Goal: Information Seeking & Learning: Learn about a topic

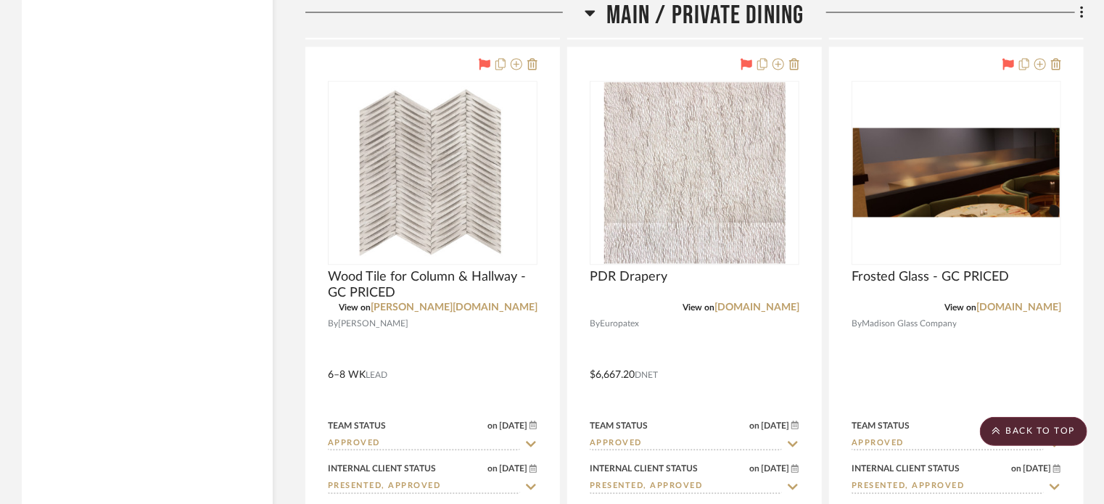
scroll to position [17923, 0]
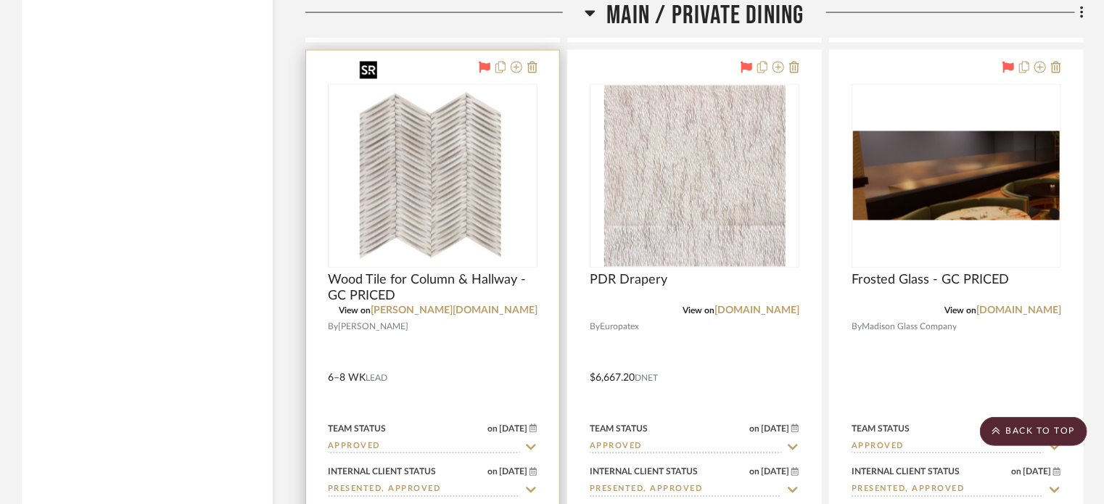
click at [440, 156] on img "0" at bounding box center [432, 176] width 157 height 181
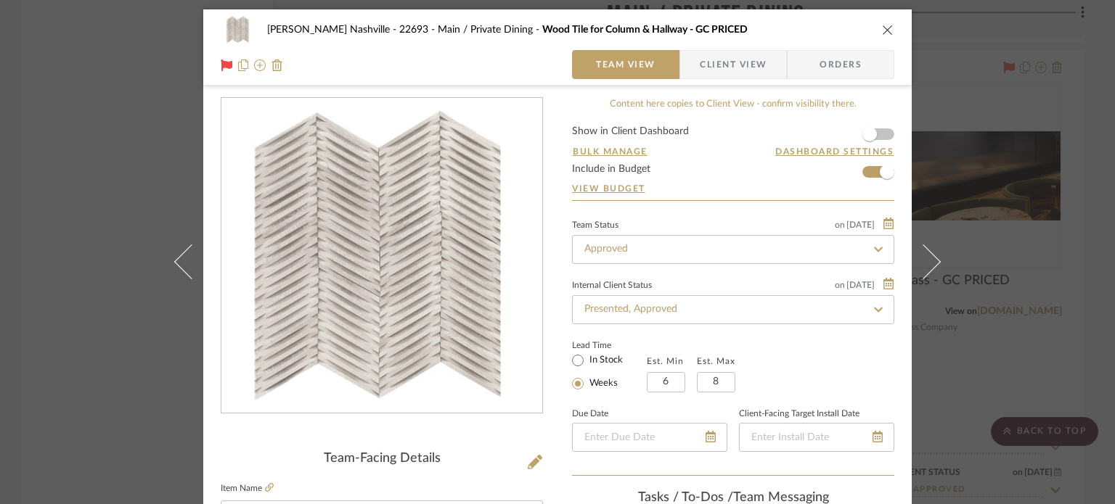
scroll to position [3, 0]
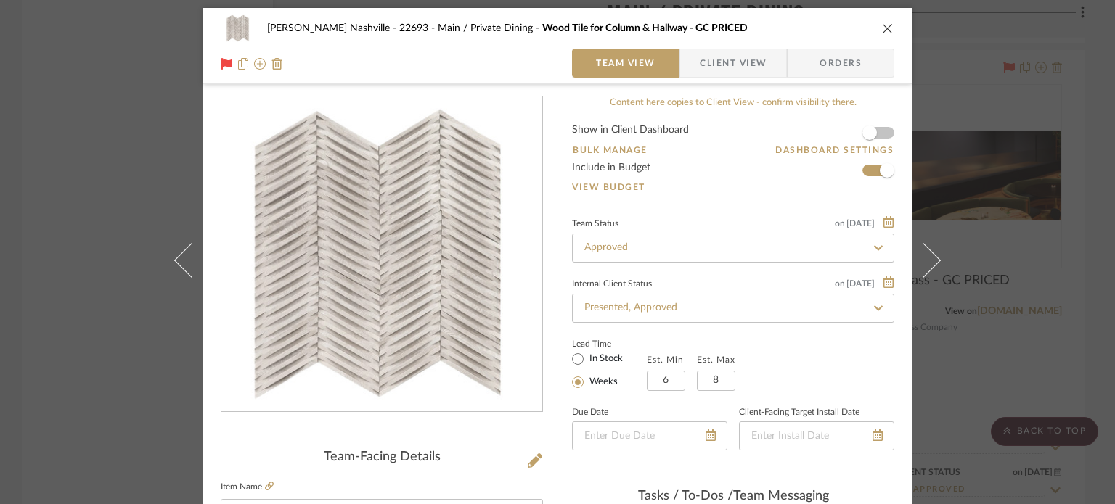
click at [139, 87] on div "[PERSON_NAME] Nashville - 22693 Main / Private Dining Wood Tile for Column & Ha…" at bounding box center [557, 252] width 1115 height 504
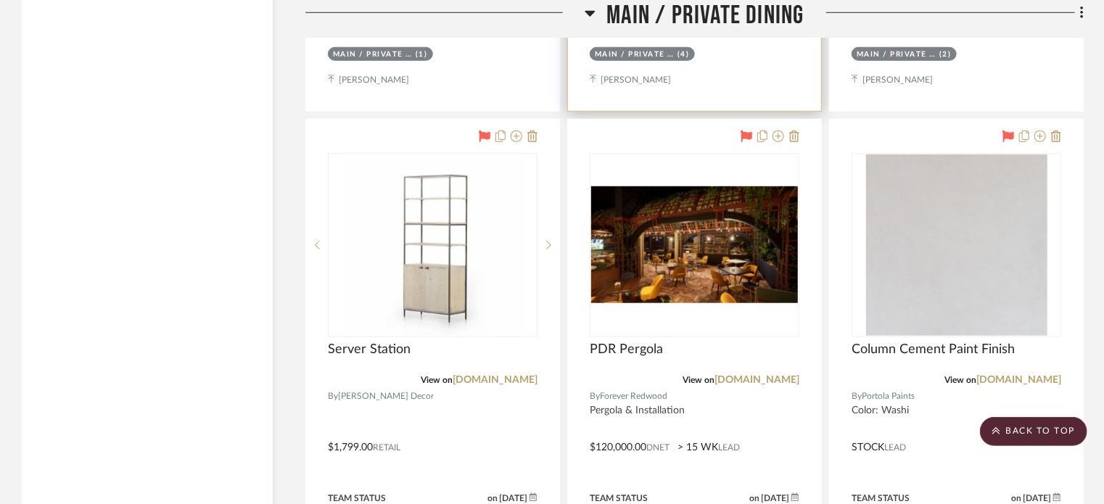
scroll to position [17211, 0]
click at [718, 403] on div at bounding box center [694, 436] width 253 height 635
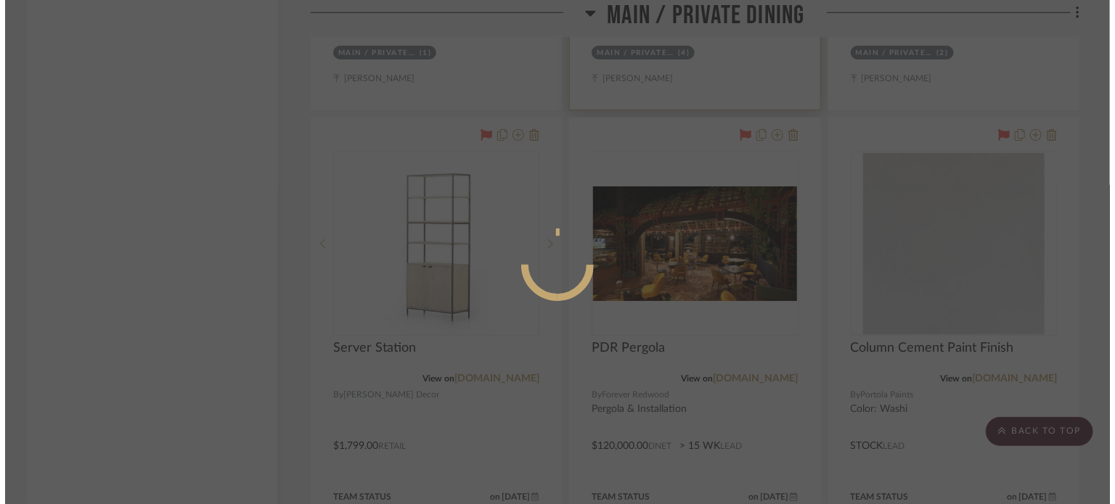
scroll to position [0, 0]
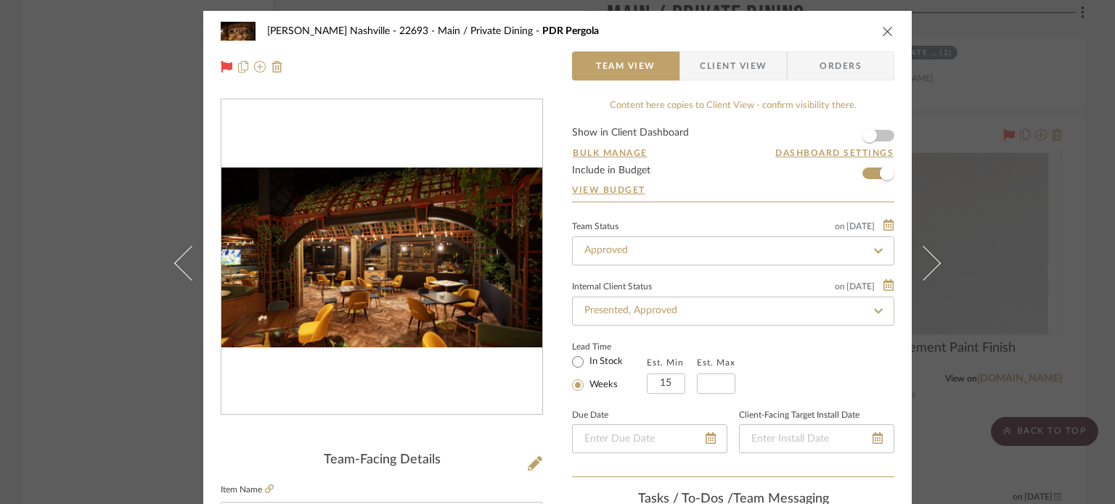
click at [119, 147] on div "[PERSON_NAME] Nashville - 22693 Main / Private Dining PDR Pergola Team View Cli…" at bounding box center [557, 252] width 1115 height 504
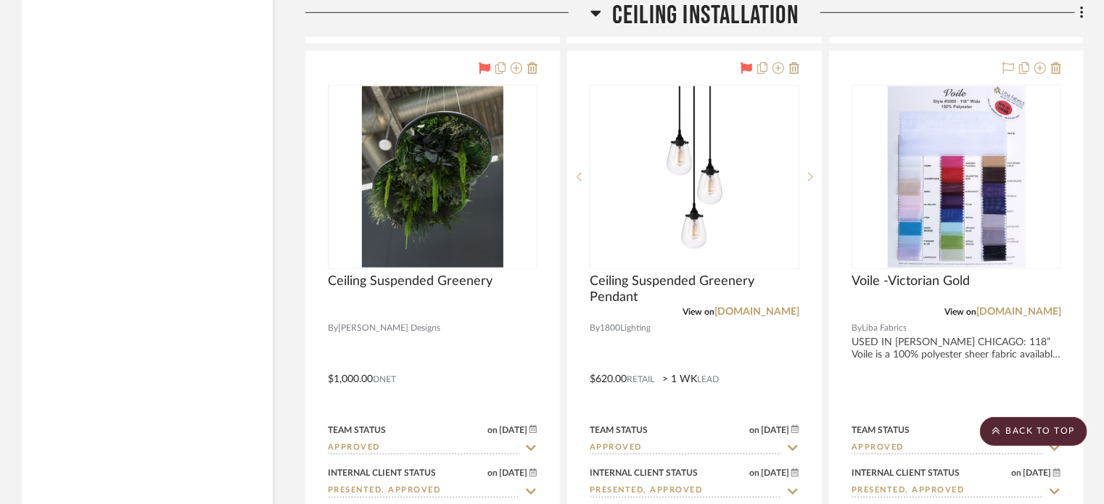
scroll to position [22673, 0]
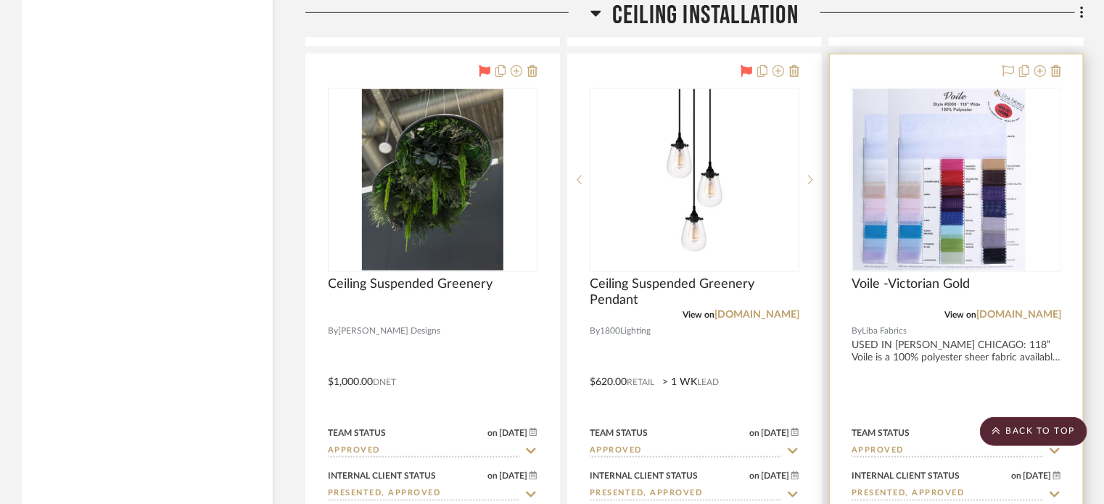
click at [981, 134] on div at bounding box center [957, 180] width 210 height 184
click at [967, 188] on img "0" at bounding box center [957, 179] width 138 height 181
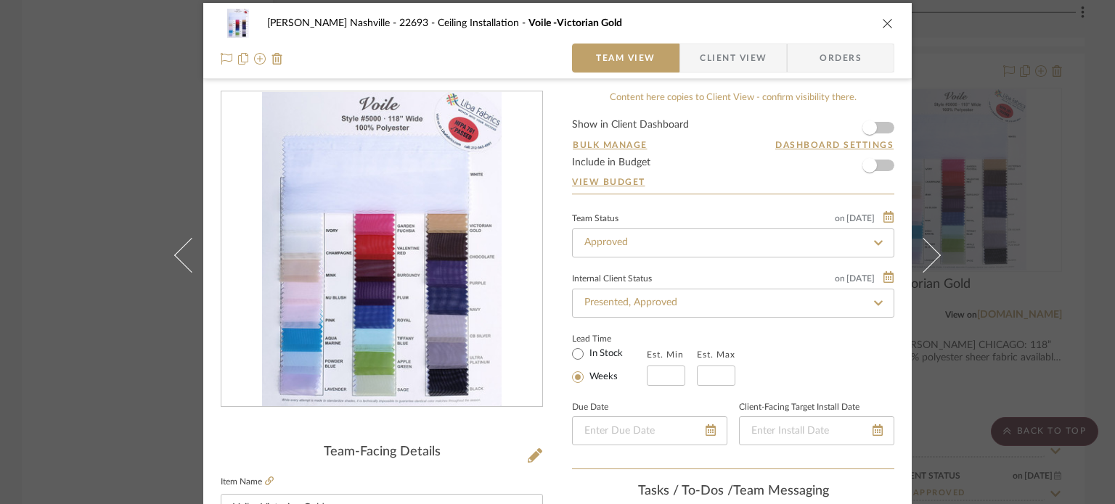
scroll to position [3, 0]
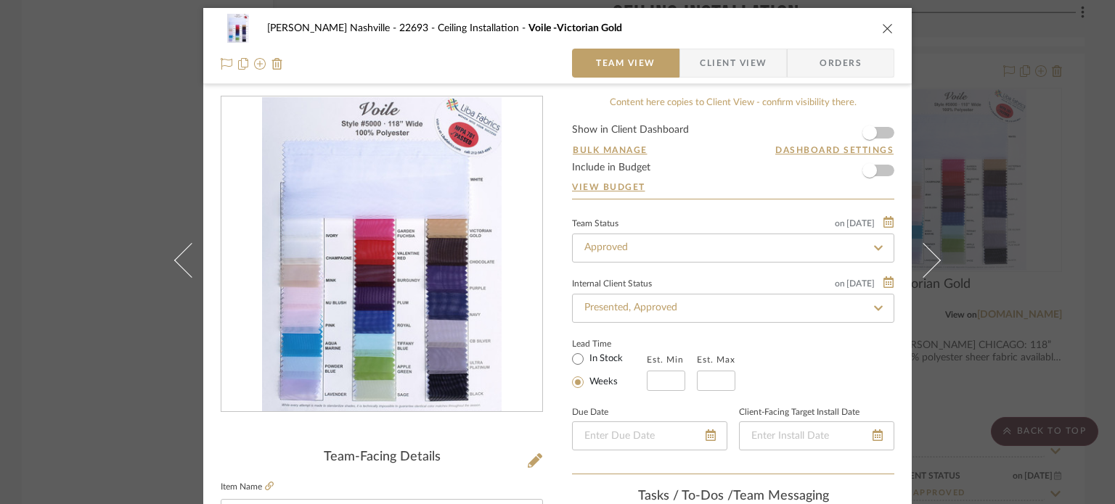
click at [104, 141] on div "[PERSON_NAME] Nashville - 22693 Ceiling Installation Voile -Victorian Gold Team…" at bounding box center [557, 252] width 1115 height 504
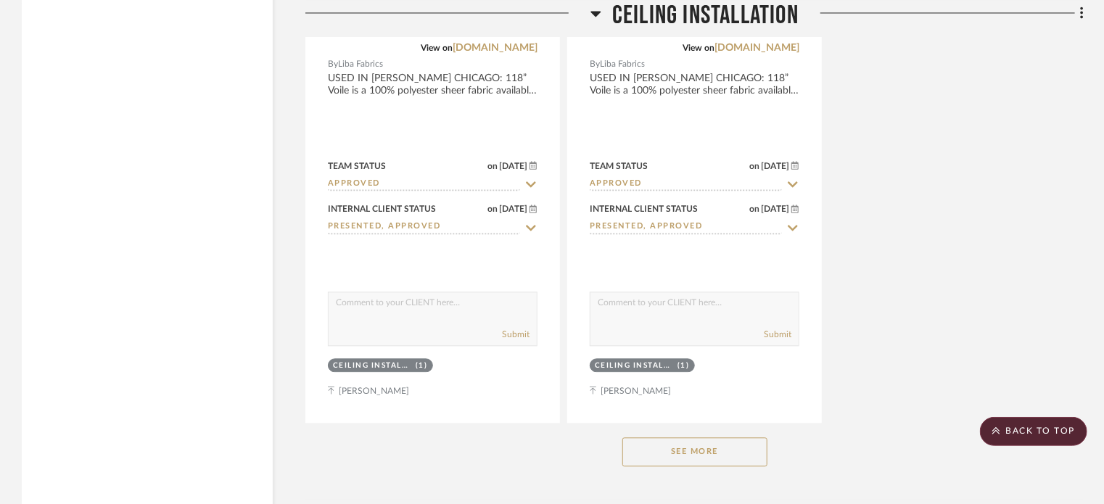
scroll to position [23584, 0]
click at [714, 437] on button "See More" at bounding box center [695, 451] width 145 height 29
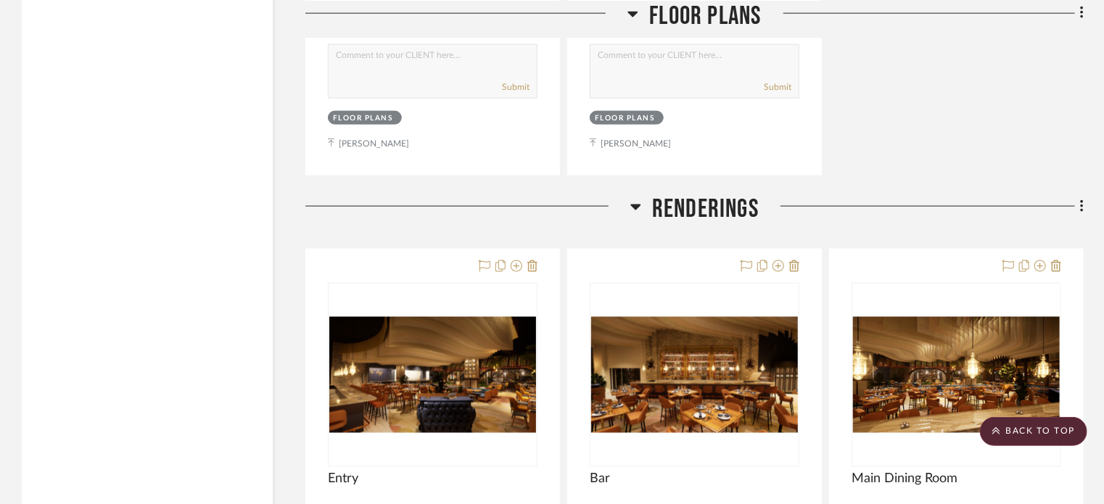
scroll to position [6599, 0]
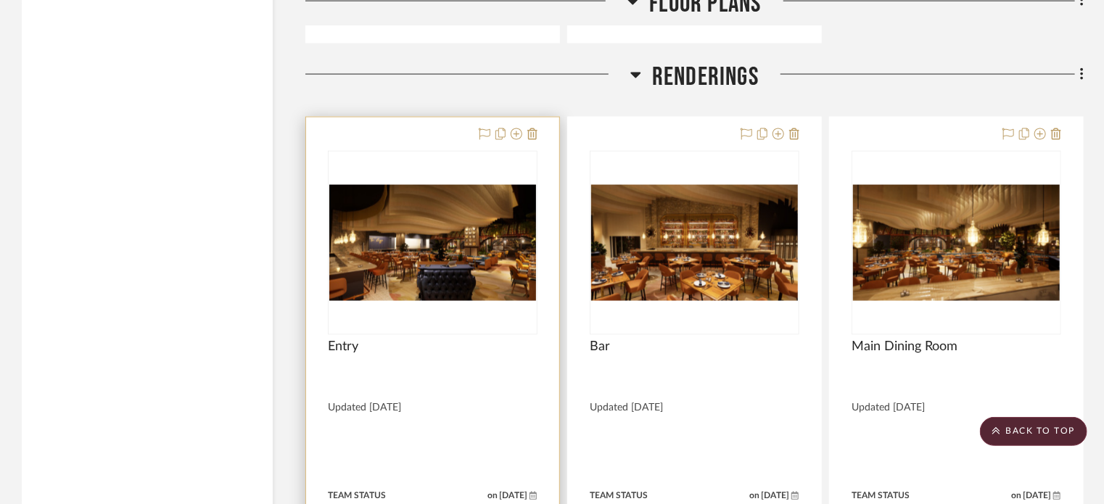
click at [427, 208] on img "0" at bounding box center [432, 243] width 207 height 116
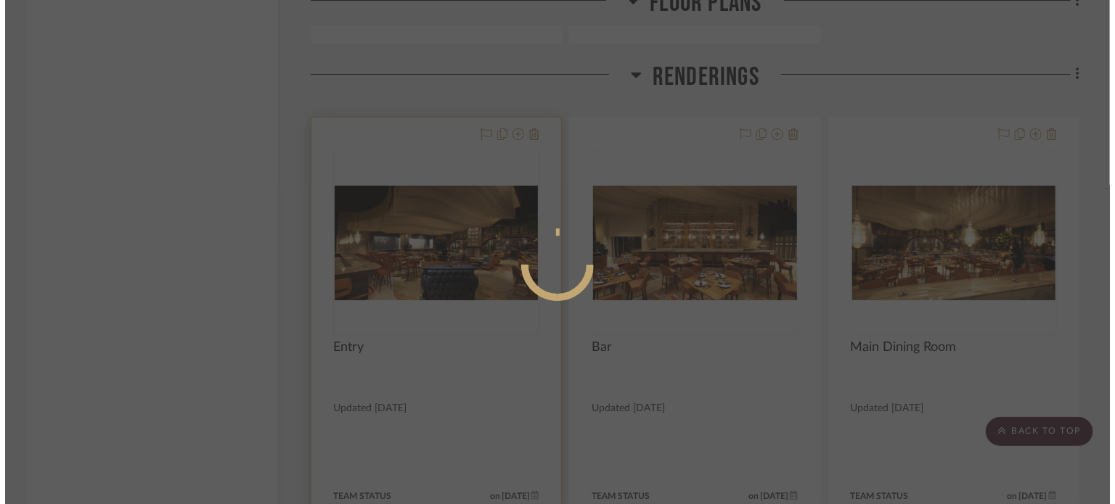
scroll to position [0, 0]
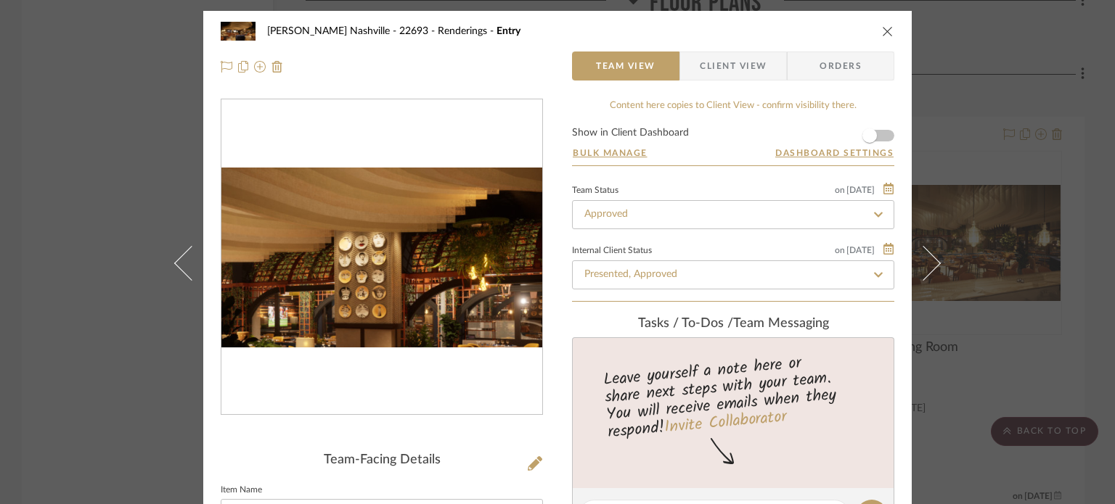
click at [442, 242] on img "0" at bounding box center [381, 258] width 321 height 181
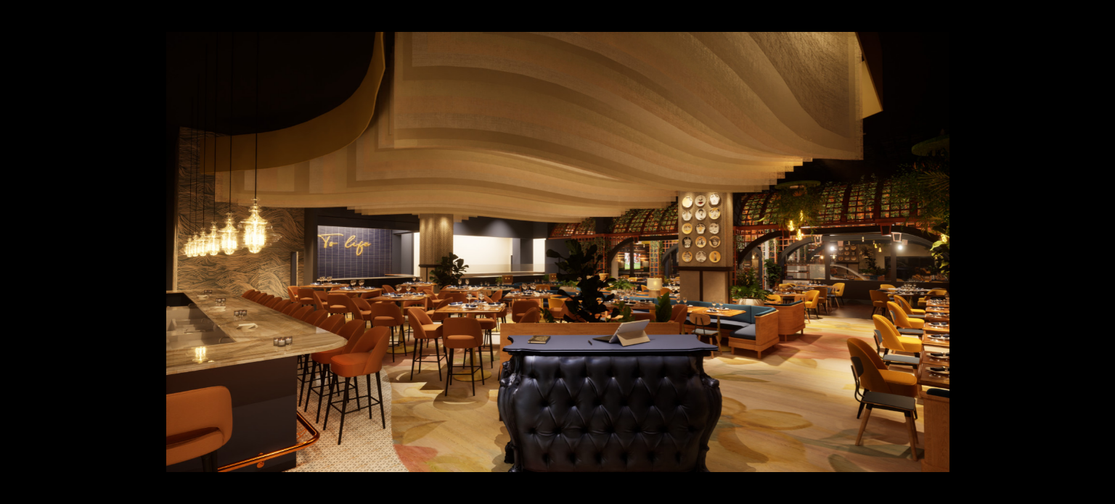
click at [1025, 294] on div at bounding box center [723, 284] width 1115 height 504
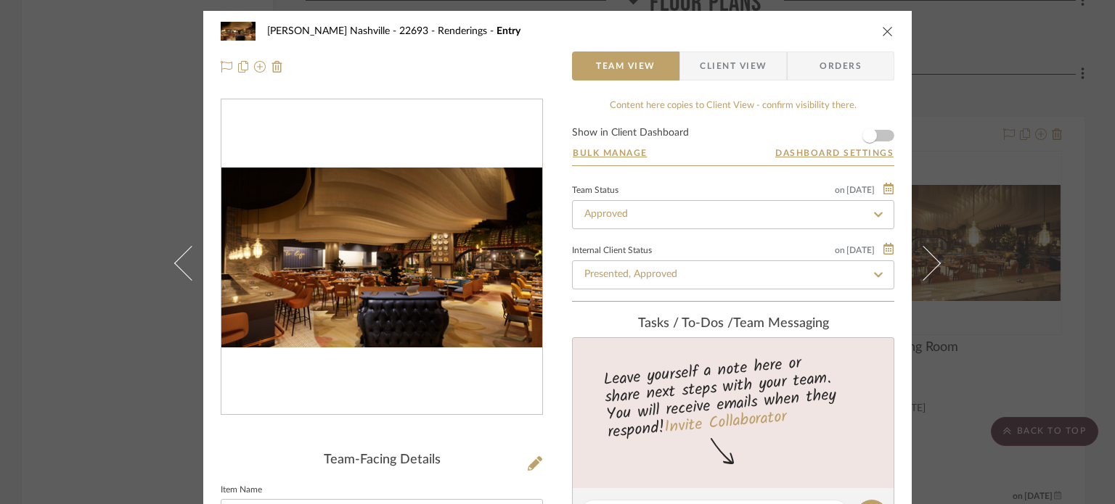
click at [133, 190] on div "[PERSON_NAME] Nashville - 22693 Renderings Entry Team View Client View Orders T…" at bounding box center [557, 252] width 1115 height 504
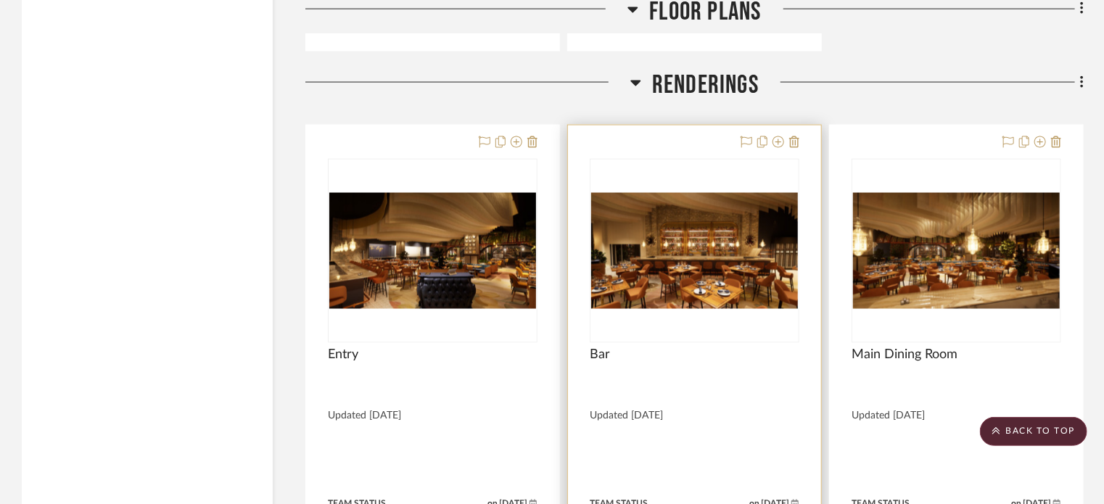
scroll to position [6549, 0]
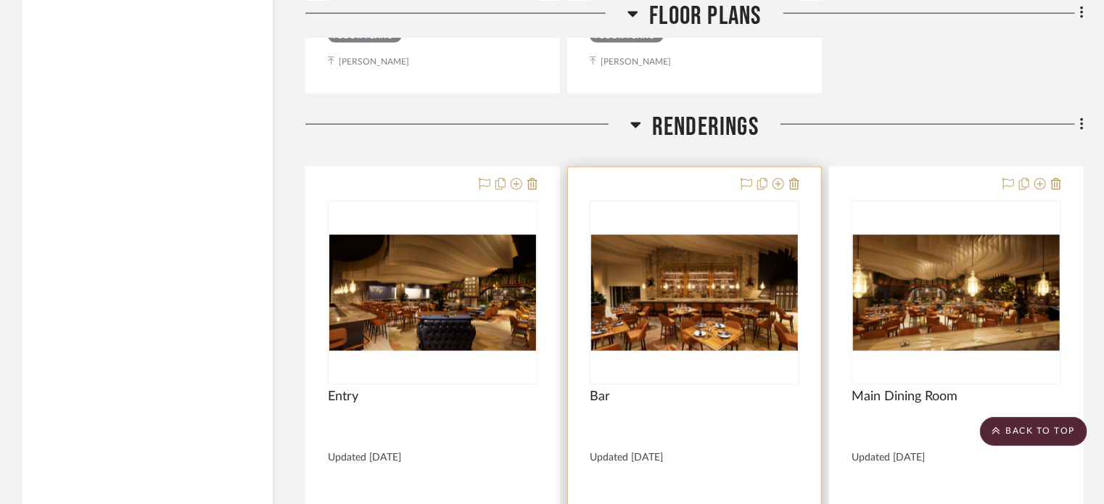
click at [683, 247] on img "0" at bounding box center [694, 293] width 207 height 116
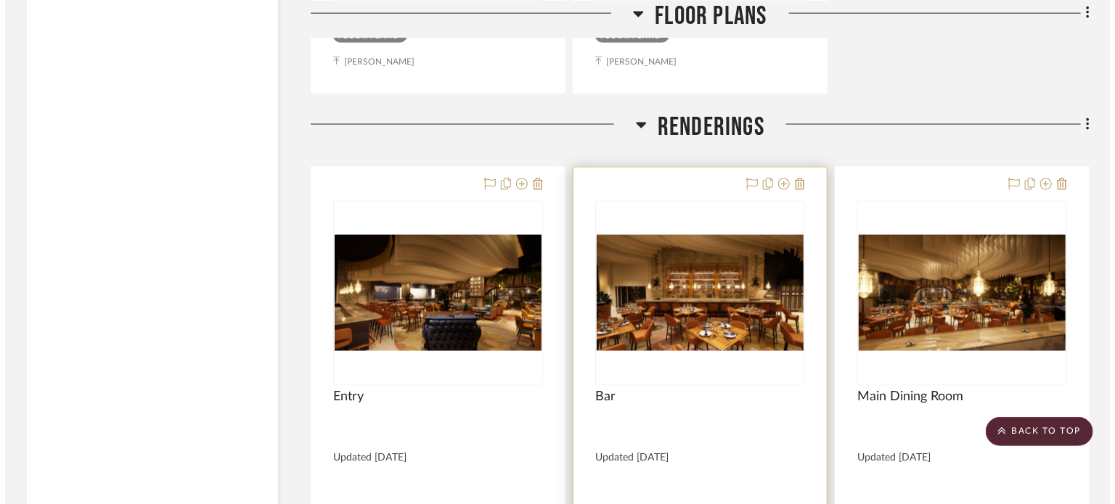
scroll to position [0, 0]
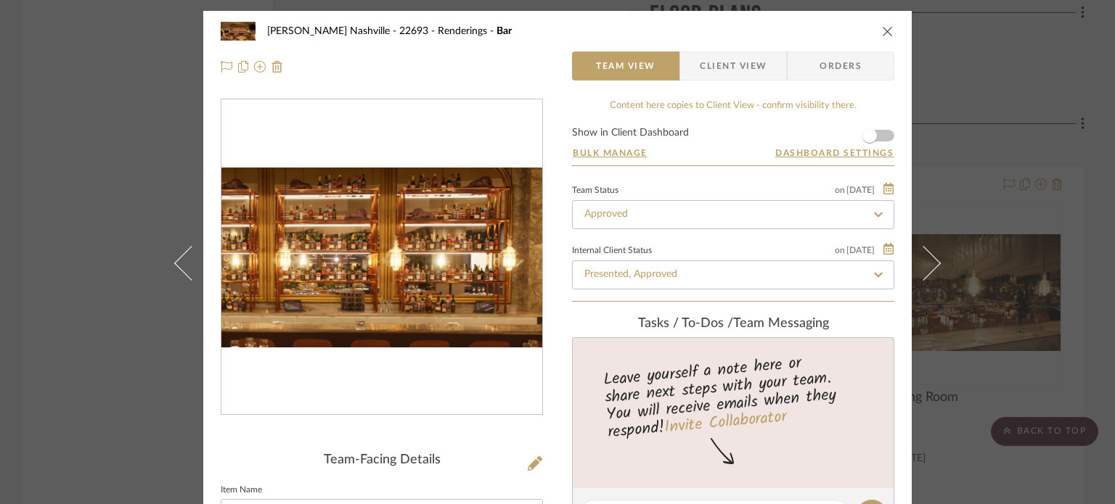
click at [401, 247] on img "0" at bounding box center [381, 258] width 321 height 181
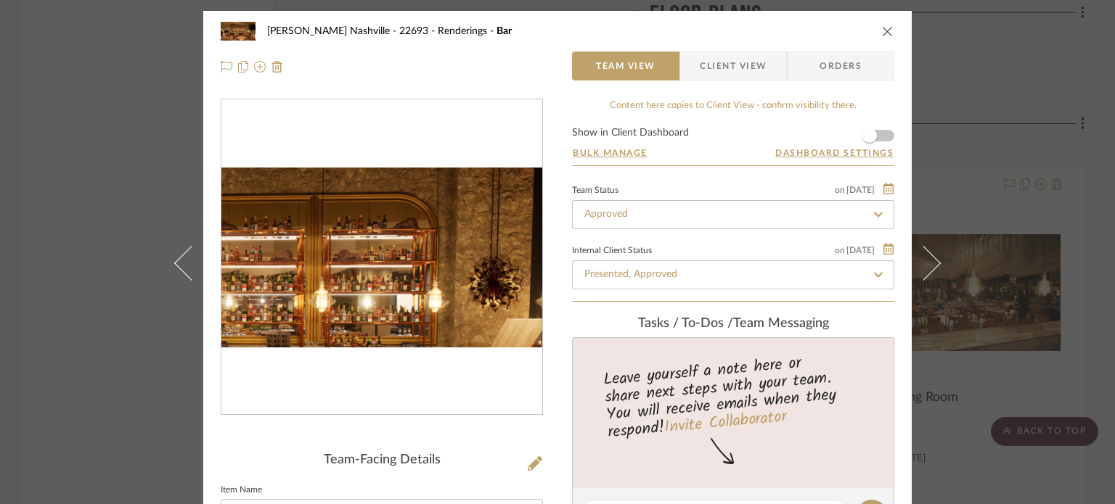
click at [426, 234] on img "0" at bounding box center [381, 258] width 321 height 181
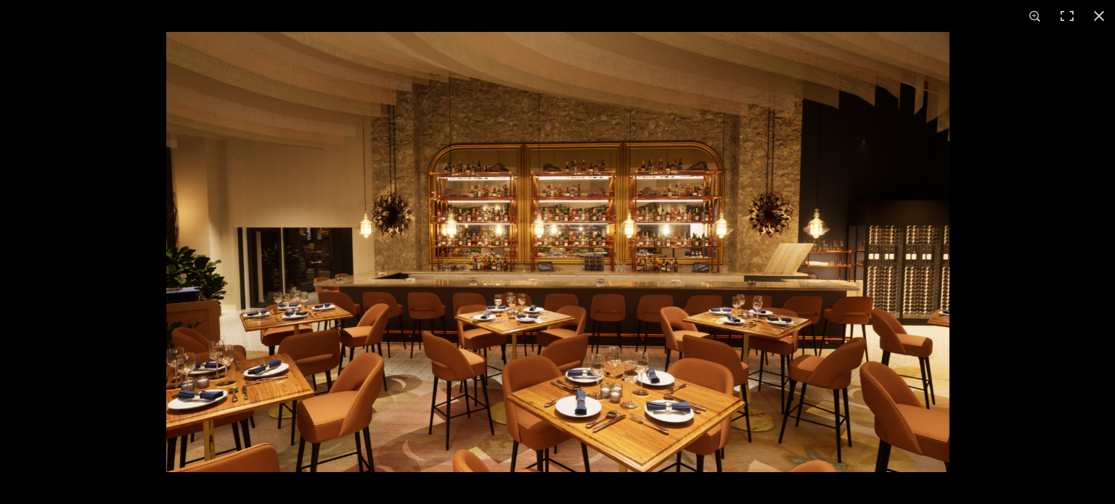
click at [781, 218] on img at bounding box center [557, 252] width 783 height 440
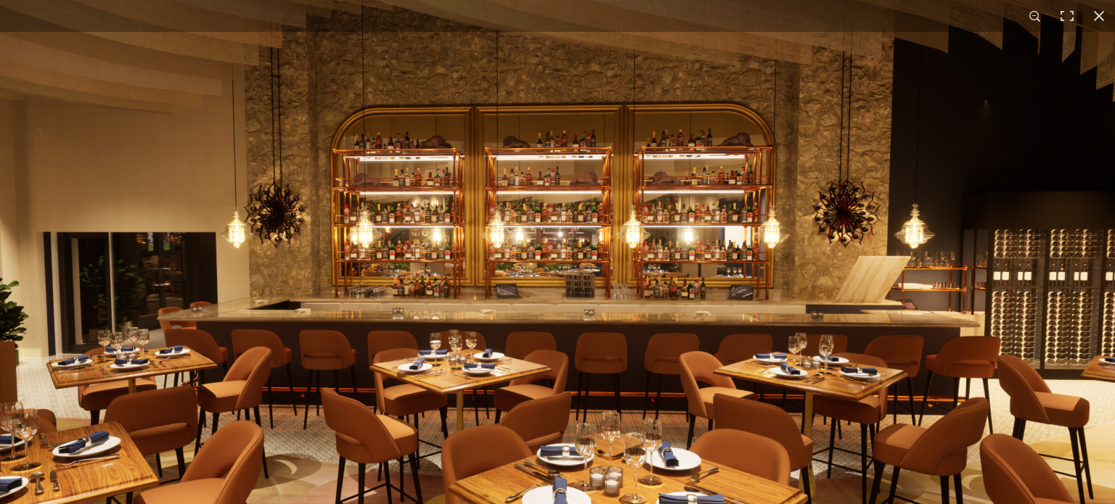
click at [810, 226] on img at bounding box center [525, 269] width 1178 height 663
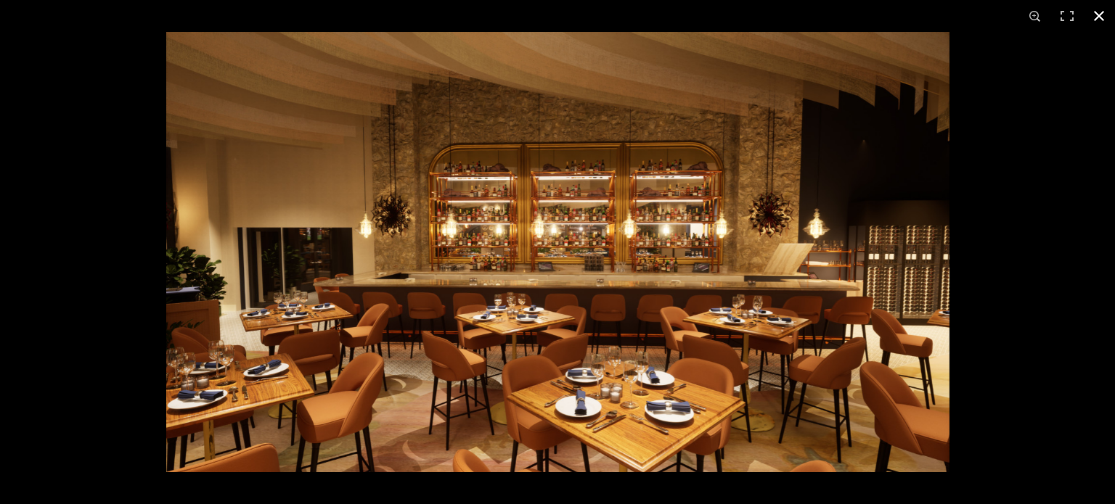
click at [1065, 124] on div at bounding box center [723, 284] width 1115 height 504
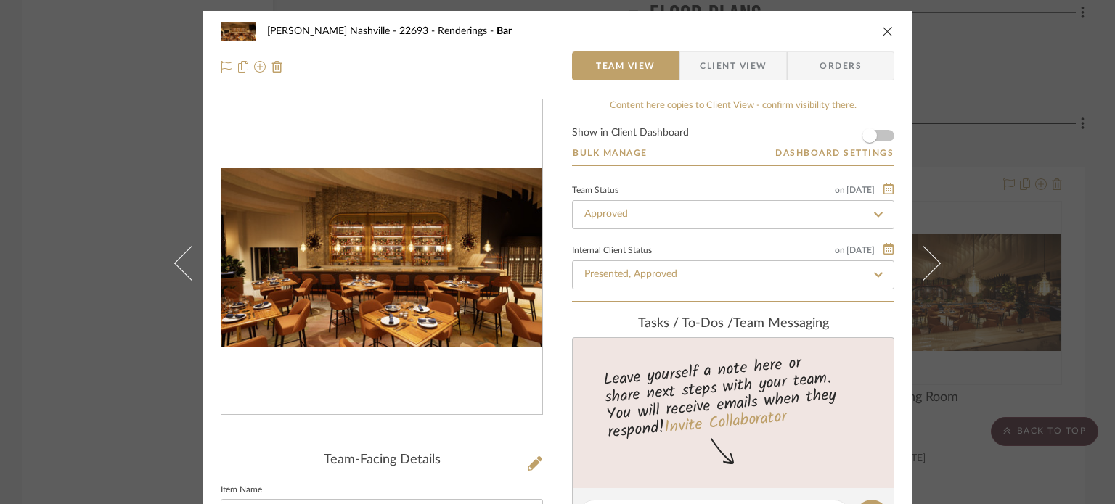
click at [1073, 126] on div "[PERSON_NAME] Nashville - 22693 Renderings Bar Team View Client View Orders Tea…" at bounding box center [557, 252] width 1115 height 504
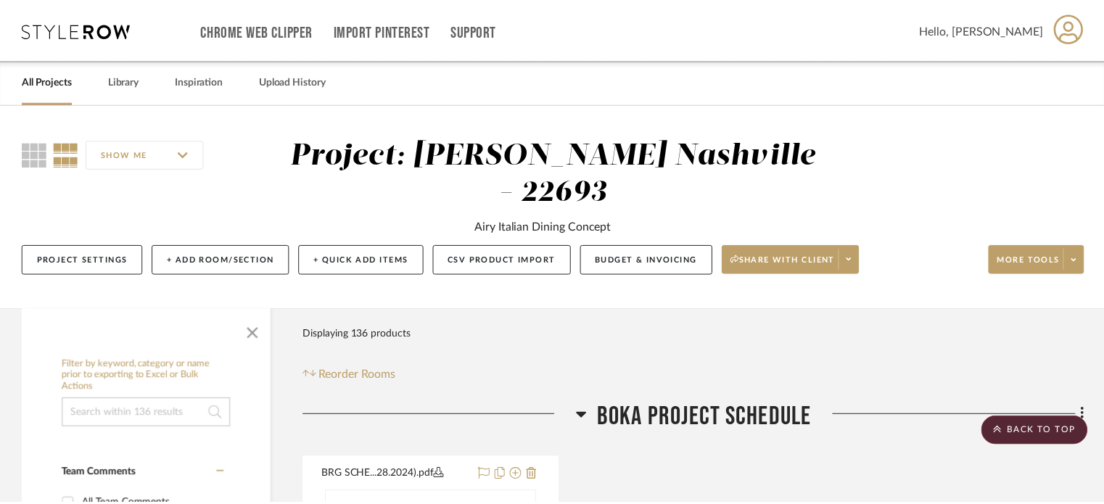
scroll to position [6549, 0]
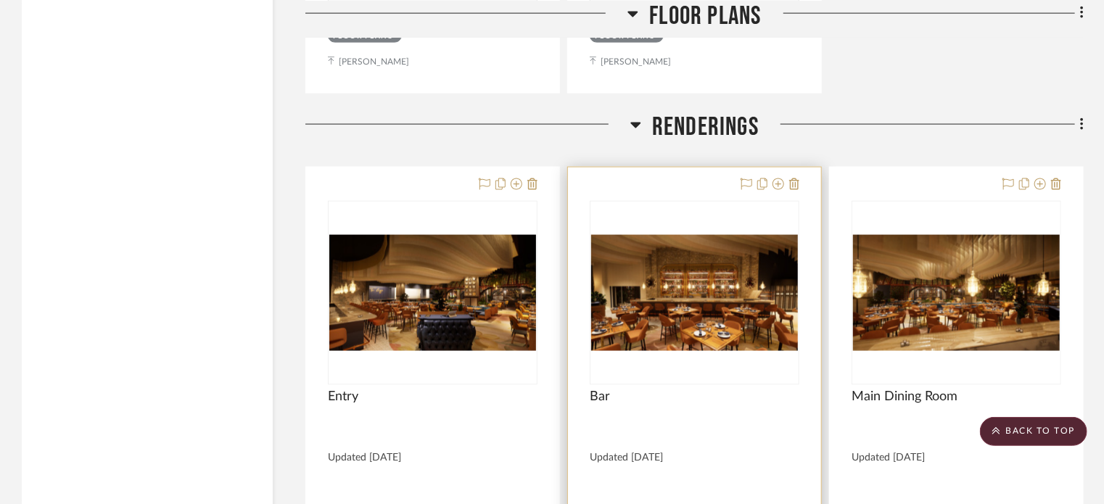
click at [699, 271] on img "0" at bounding box center [694, 293] width 207 height 116
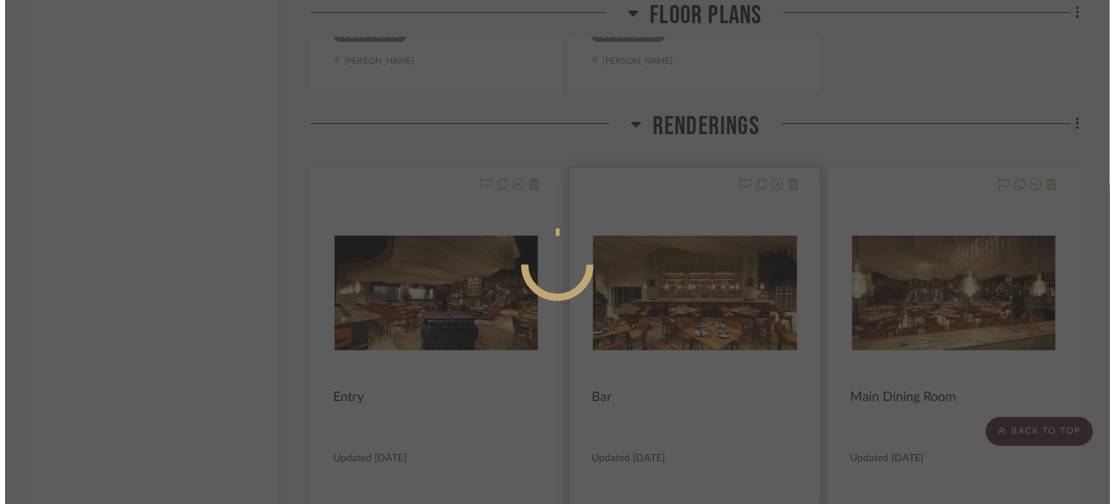
scroll to position [0, 0]
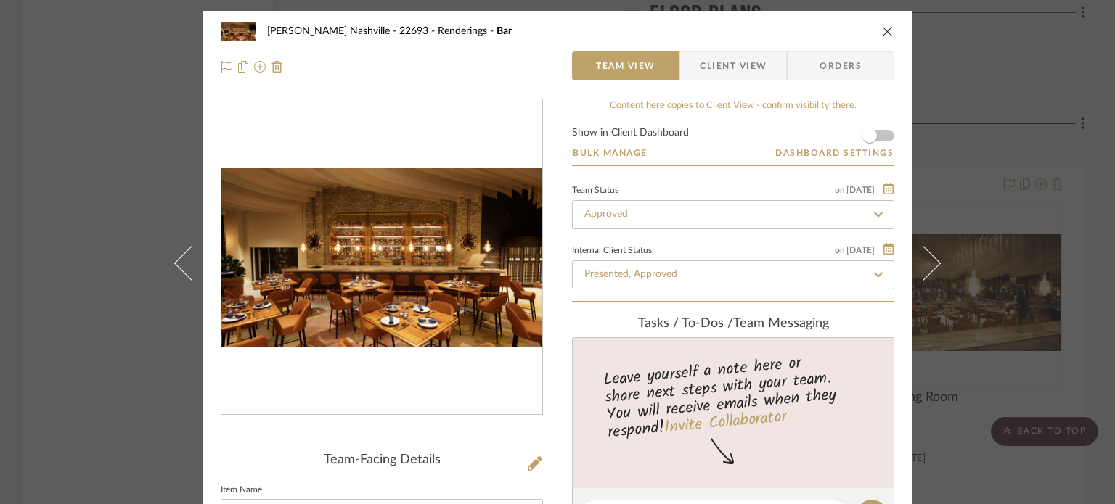
click at [1058, 162] on div "[PERSON_NAME] Nashville - 22693 Renderings Bar Team View Client View Orders Tea…" at bounding box center [557, 252] width 1115 height 504
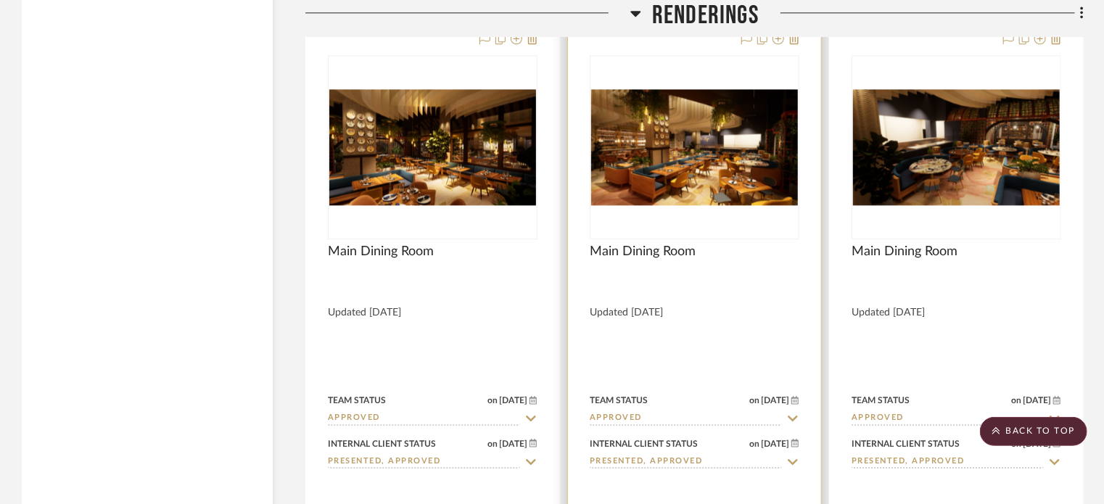
scroll to position [7353, 0]
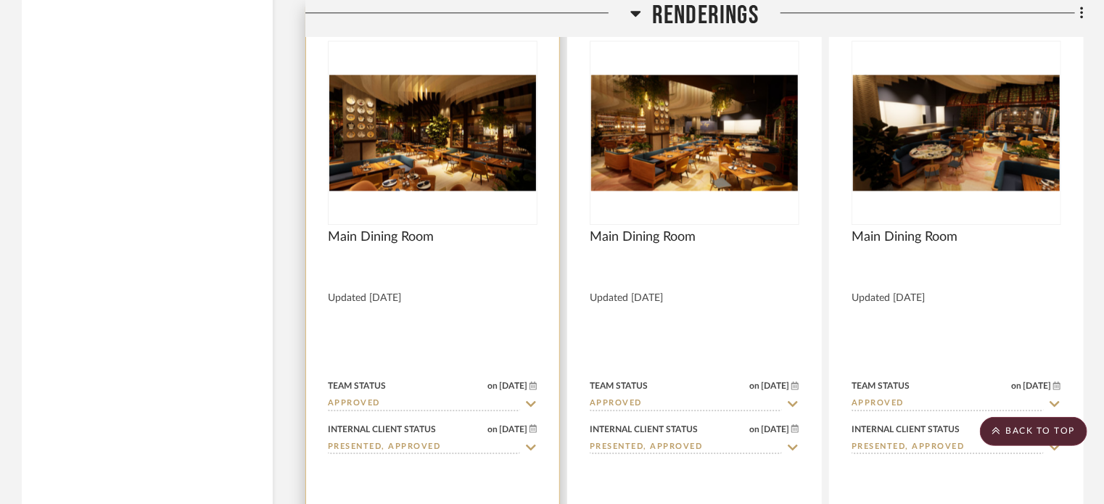
click at [420, 119] on img "0" at bounding box center [432, 133] width 207 height 116
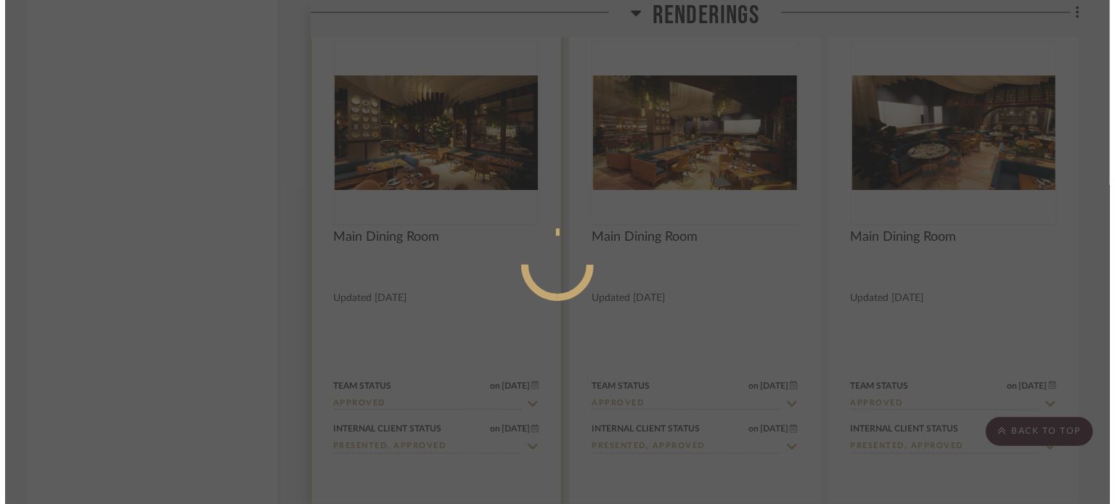
scroll to position [0, 0]
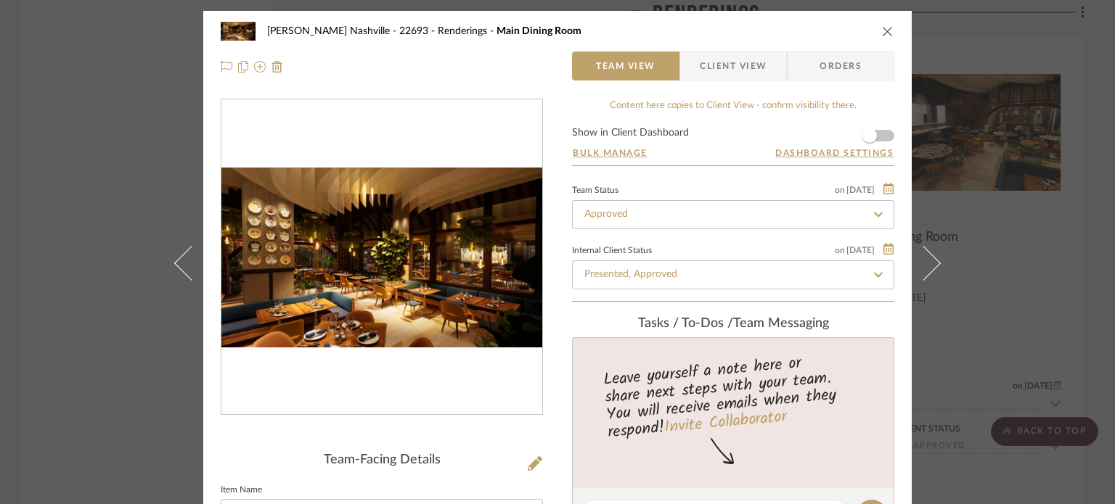
click at [425, 232] on img "0" at bounding box center [381, 258] width 321 height 181
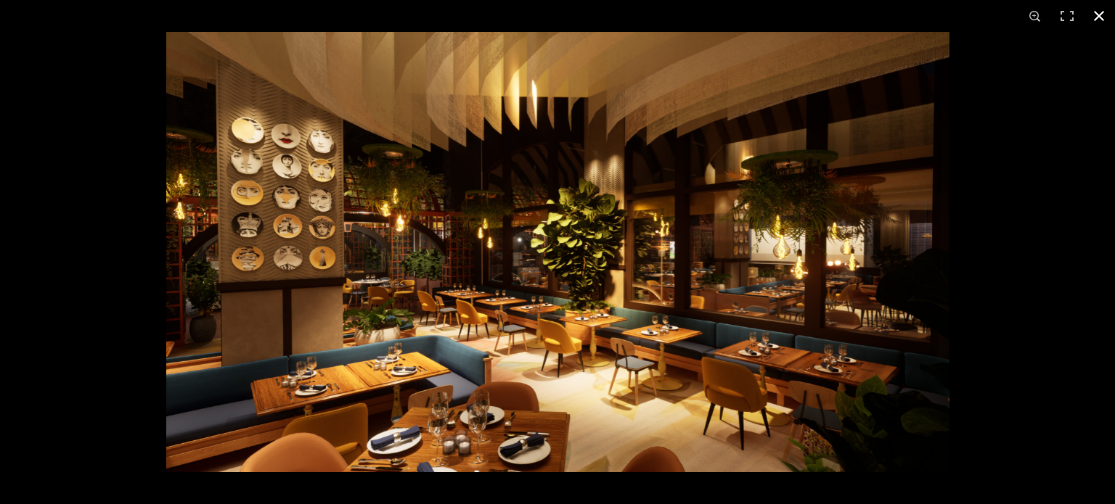
click at [1042, 149] on div at bounding box center [723, 284] width 1115 height 504
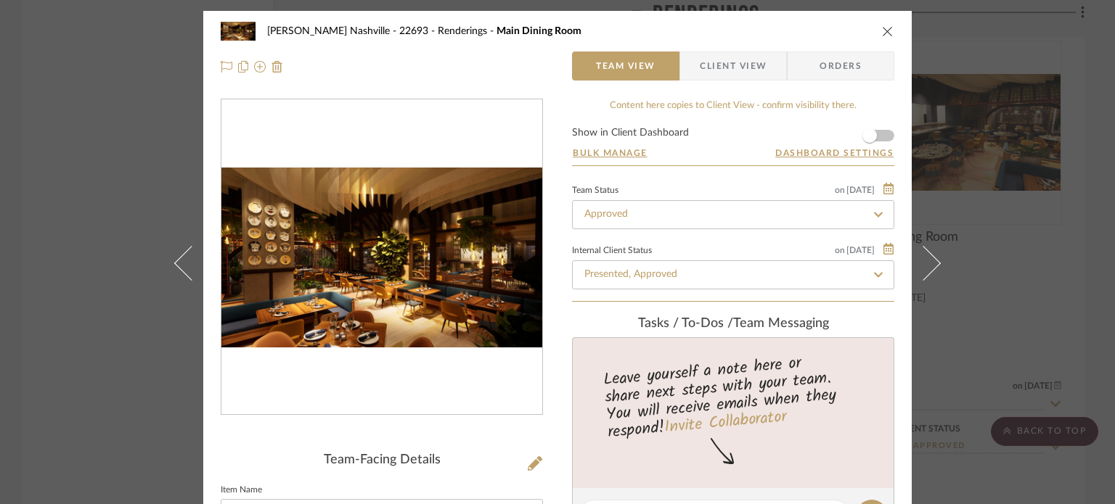
click at [1091, 188] on div "[PERSON_NAME] Nashville - 22693 Renderings Main Dining Room Team View Client Vi…" at bounding box center [557, 252] width 1115 height 504
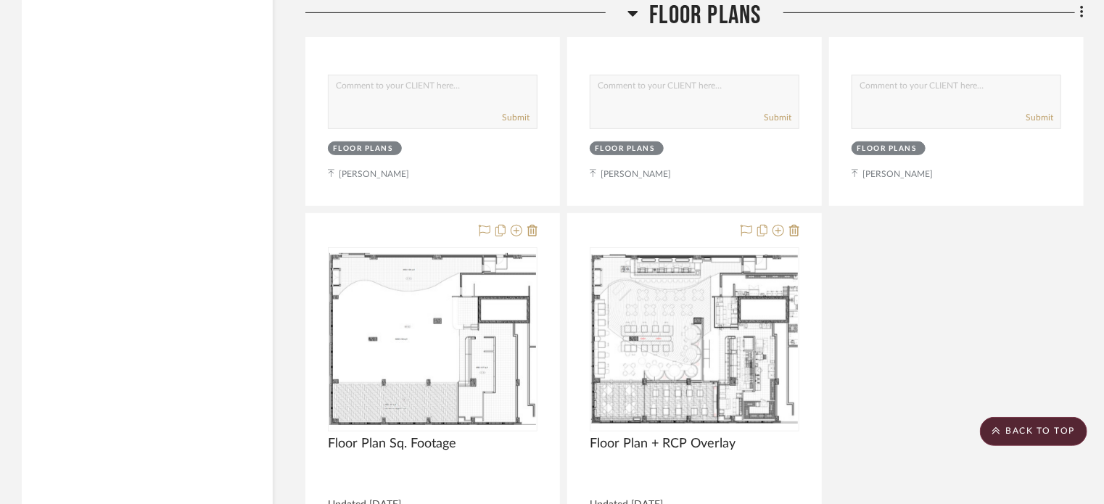
scroll to position [5793, 0]
